Goal: Task Accomplishment & Management: Manage account settings

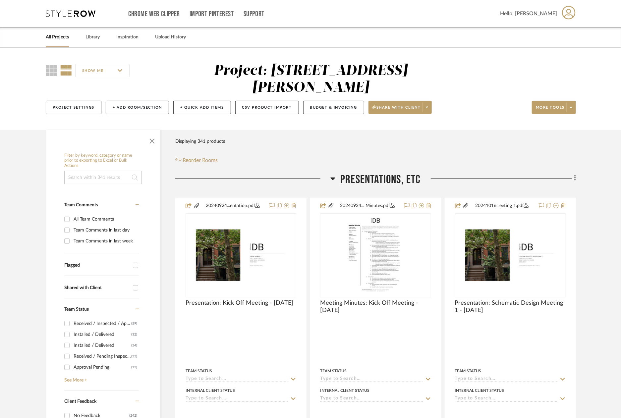
drag, startPoint x: 153, startPoint y: 141, endPoint x: 212, endPoint y: 181, distance: 71.3
click at [154, 143] on span "button" at bounding box center [152, 140] width 16 height 16
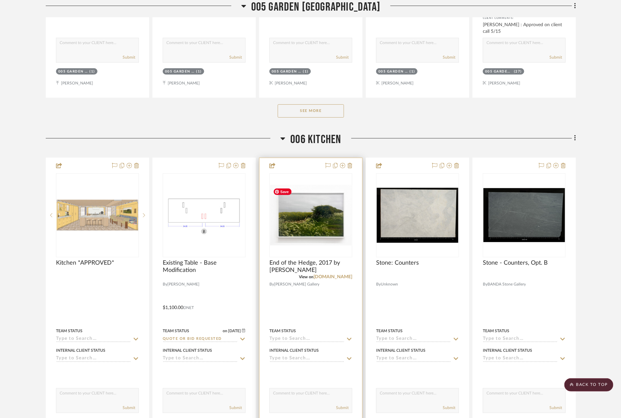
scroll to position [2944, 0]
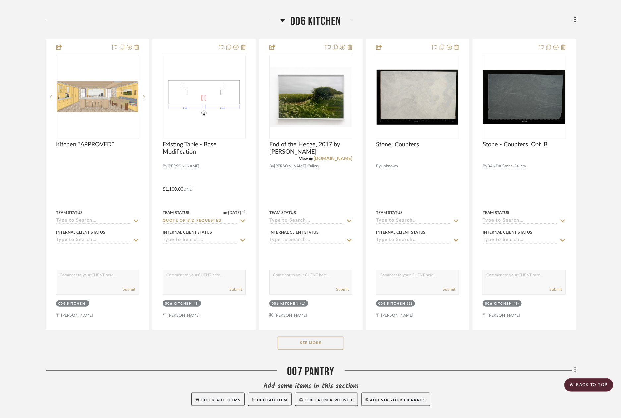
click at [325, 340] on button "See More" at bounding box center [311, 343] width 66 height 13
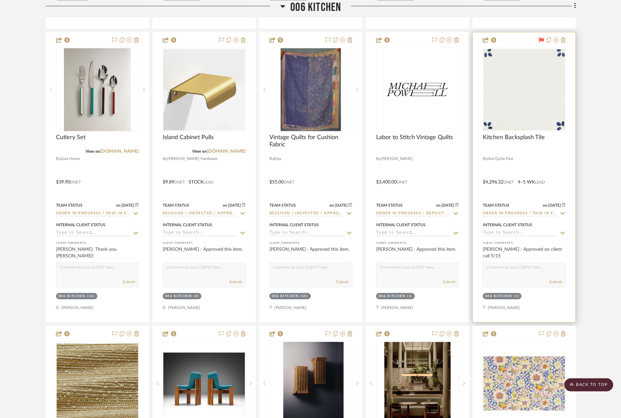
scroll to position [3238, 0]
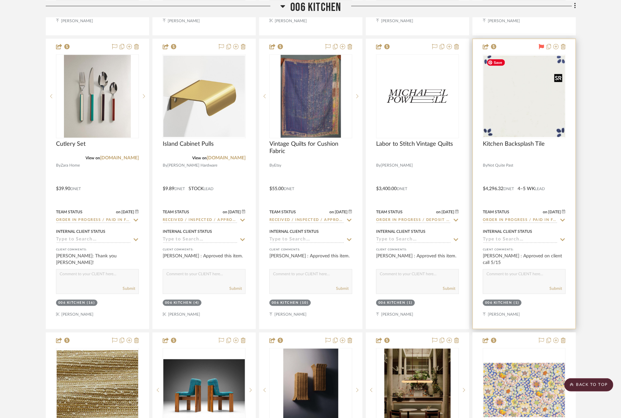
click at [0, 0] on img at bounding box center [0, 0] width 0 height 0
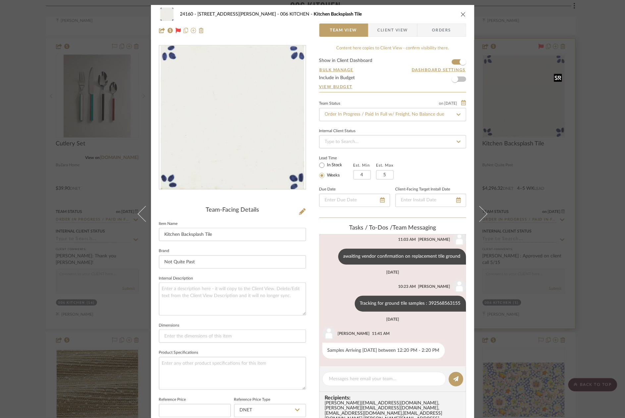
scroll to position [169, 0]
click at [390, 378] on textarea at bounding box center [384, 379] width 110 height 7
click at [399, 378] on textarea "replacement tile arriving on 10/2, FedE tracking no." at bounding box center [384, 379] width 110 height 7
click at [435, 379] on textarea "replacement tile arriving on 10/2, FedEx tracking no." at bounding box center [384, 379] width 110 height 7
paste textarea "884786821867"
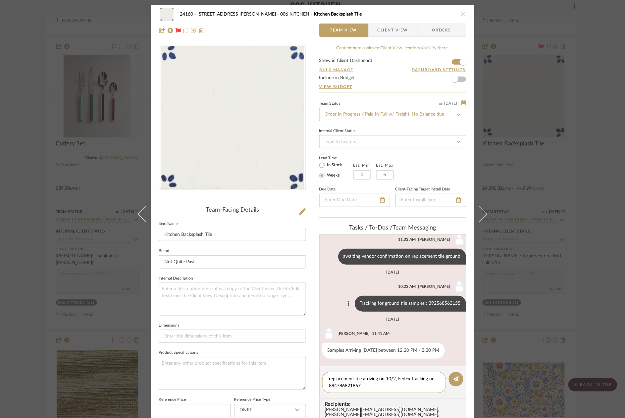
scroll to position [0, 0]
type textarea "replacement tile arriving on 10/2, FedEx tracking no. 884786821867"
click at [452, 384] on button at bounding box center [456, 379] width 15 height 15
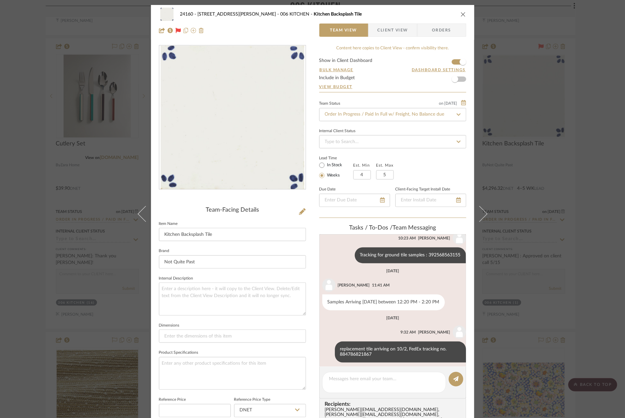
scroll to position [221, 0]
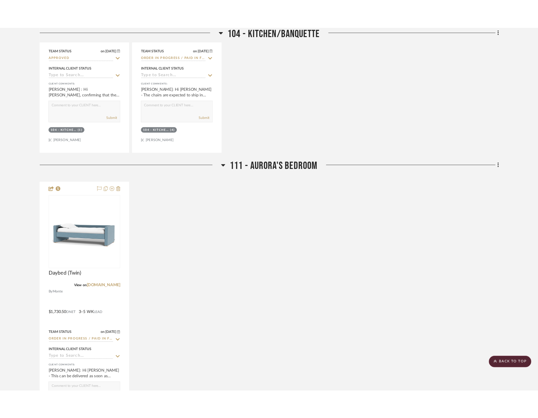
scroll to position [450, 0]
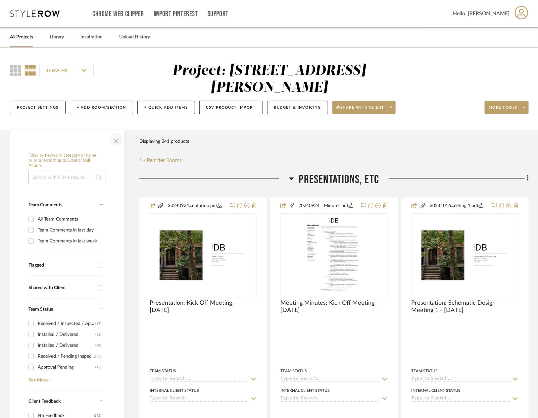
click at [115, 140] on span "button" at bounding box center [116, 140] width 16 height 16
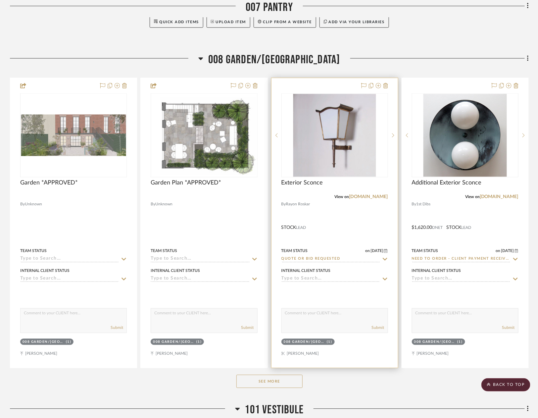
scroll to position [3312, 0]
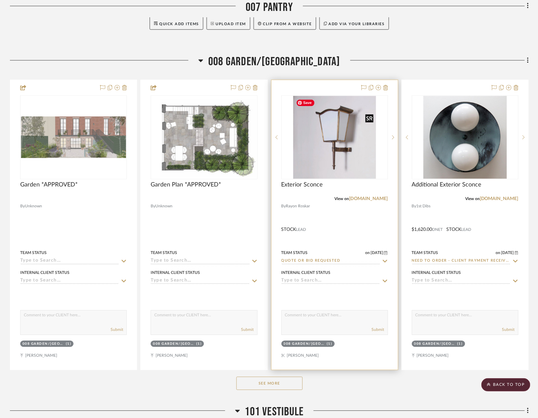
click at [329, 134] on img "0" at bounding box center [334, 137] width 83 height 83
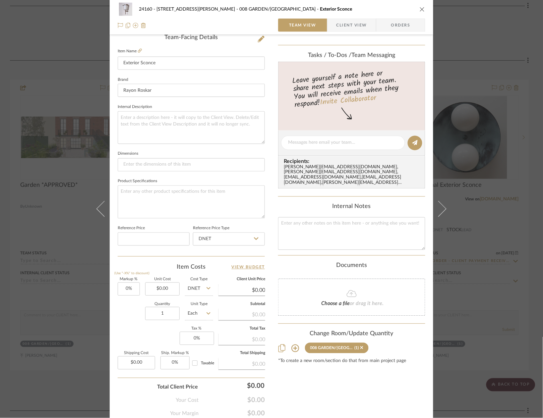
scroll to position [198, 0]
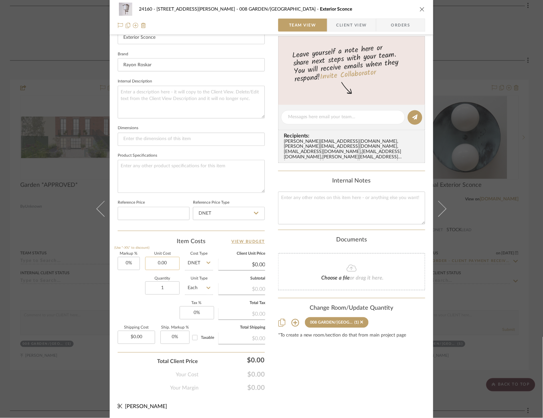
click at [163, 267] on input "0.00" at bounding box center [162, 263] width 34 height 13
type input "$2,400.00"
drag, startPoint x: 309, startPoint y: 374, endPoint x: 260, endPoint y: 339, distance: 60.0
click at [307, 374] on div "Content here copies to Client View - confirm visibility there. Show in Client D…" at bounding box center [351, 119] width 147 height 545
type input "$2,400.00"
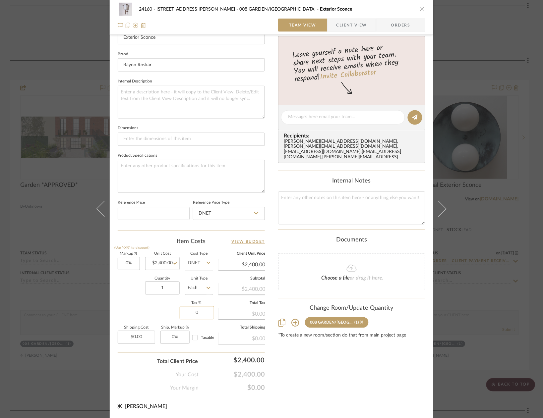
click at [201, 307] on input "0" at bounding box center [197, 312] width 34 height 13
type input "8.875%"
click at [316, 357] on div "Content here copies to Client View - confirm visibility there. Show in Client D…" at bounding box center [351, 119] width 147 height 545
click at [160, 262] on input "2400.00" at bounding box center [162, 263] width 34 height 13
click at [164, 261] on input "2400.00" at bounding box center [162, 263] width 34 height 13
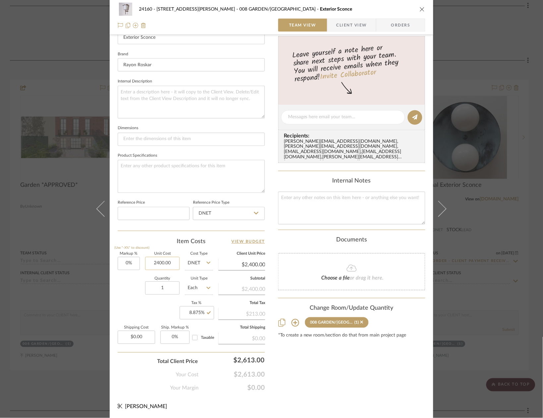
click at [160, 263] on input "2400.00" at bounding box center [162, 263] width 34 height 13
type input "4"
type input "$2,475.00"
type input "0.00"
click at [146, 336] on input "0.00" at bounding box center [136, 337] width 37 height 13
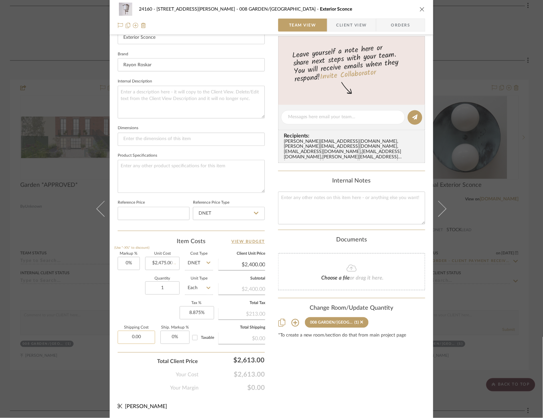
type input "$2,475.00"
type input "$225.00"
click at [358, 385] on div "Content here copies to Client View - confirm visibility there. Show in Client D…" at bounding box center [351, 119] width 147 height 545
click at [192, 335] on input "Taxable" at bounding box center [194, 338] width 11 height 11
checkbox input "true"
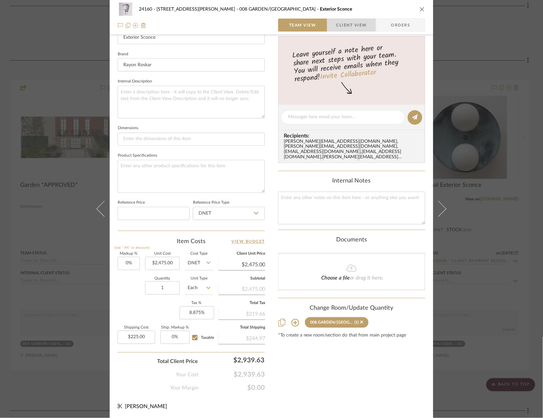
drag, startPoint x: 350, startPoint y: 26, endPoint x: 346, endPoint y: 31, distance: 6.0
click at [350, 26] on span "Client View" at bounding box center [351, 25] width 30 height 13
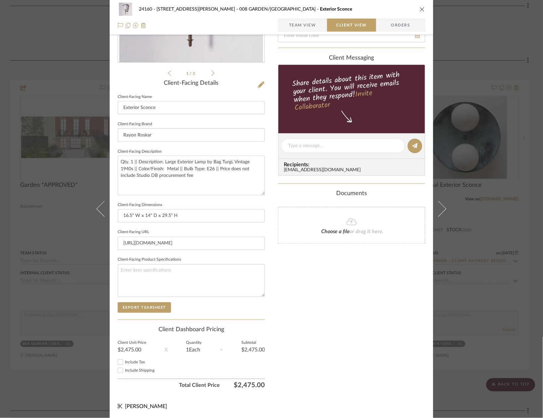
click at [117, 359] on input "Include Tax" at bounding box center [120, 362] width 8 height 8
checkbox input "true"
click at [121, 370] on input "Include Shipping" at bounding box center [120, 371] width 8 height 8
checkbox input "true"
click at [215, 170] on textarea "Qty. 1 || Description: Large Exterior Lamp by Bag Turgi, Vintage 1940s || Color…" at bounding box center [191, 175] width 147 height 39
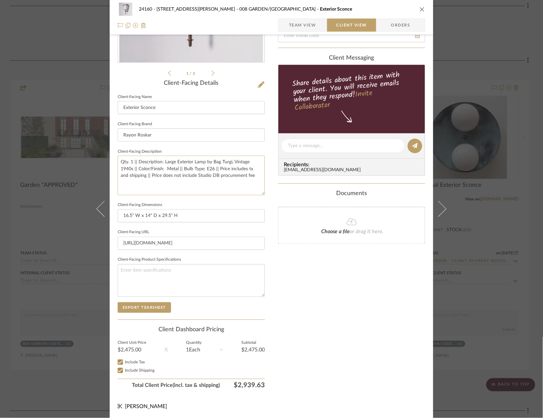
type textarea "Qty. 1 || Description: Large Exterior Lamp by Bag Turgi, Vintage 1940s || Color…"
click at [329, 337] on div "Only content on this tab can share to Dashboard. Click eyeball icon to show or …" at bounding box center [351, 155] width 147 height 474
click at [247, 167] on textarea "Qty. 1 || Description: Large Exterior Lamp by Bag Turgi, Vintage 1940s || Color…" at bounding box center [191, 175] width 147 height 39
type textarea "Qty. 1 || Description: Large Exterior Lamp by Bag Turgi, Vintage 1940s || Color…"
click at [327, 300] on div "Only content on this tab can share to Dashboard. Click eyeball icon to show or …" at bounding box center [351, 155] width 147 height 474
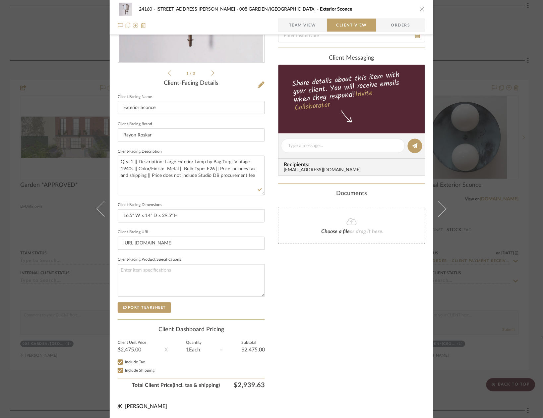
click at [478, 257] on div "24160 - 214 E 18th Street - Satow Elliot 008 GARDEN/TERRACE Exterior Sconce Tea…" at bounding box center [271, 209] width 543 height 418
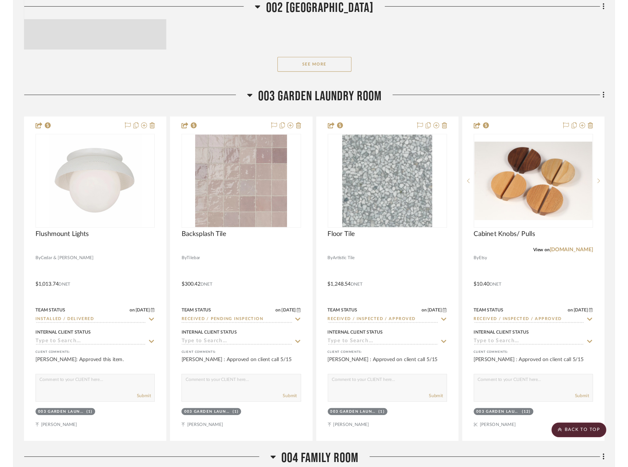
scroll to position [3320, 0]
